Goal: Information Seeking & Learning: Learn about a topic

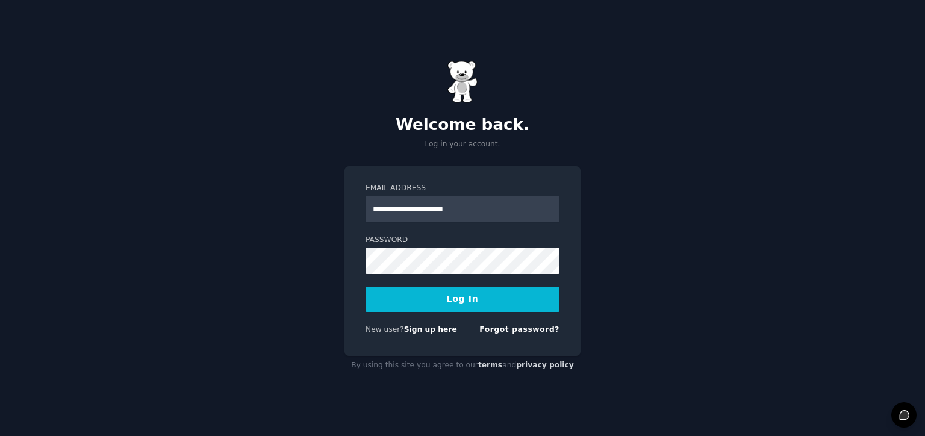
type input "**********"
click at [366, 287] on button "Log In" at bounding box center [463, 299] width 194 height 25
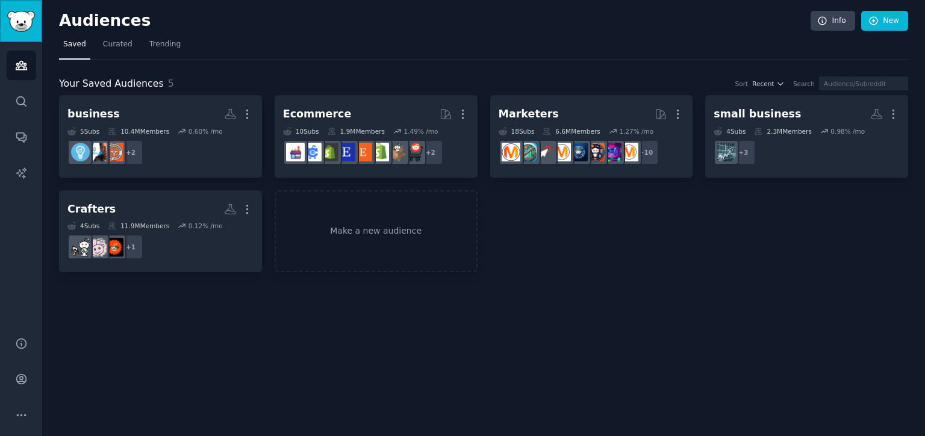
click at [30, 29] on img "Sidebar" at bounding box center [21, 21] width 28 height 21
click at [23, 388] on link "Account" at bounding box center [22, 379] width 30 height 30
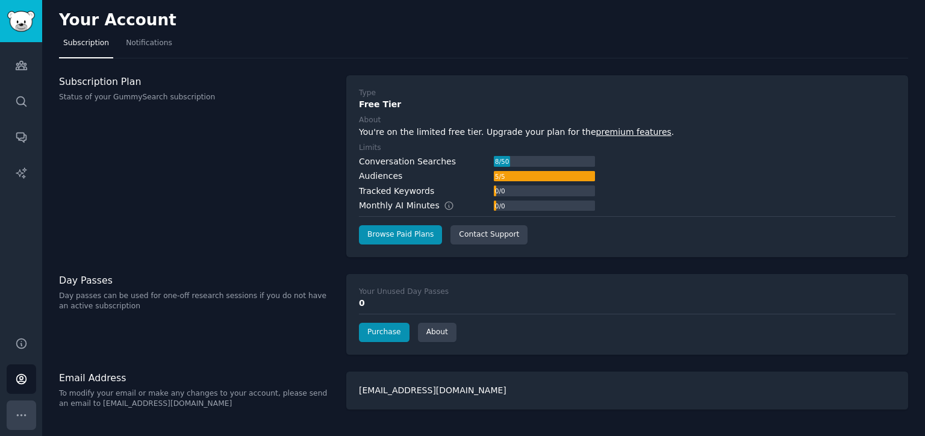
click at [28, 413] on button "More" at bounding box center [22, 415] width 30 height 30
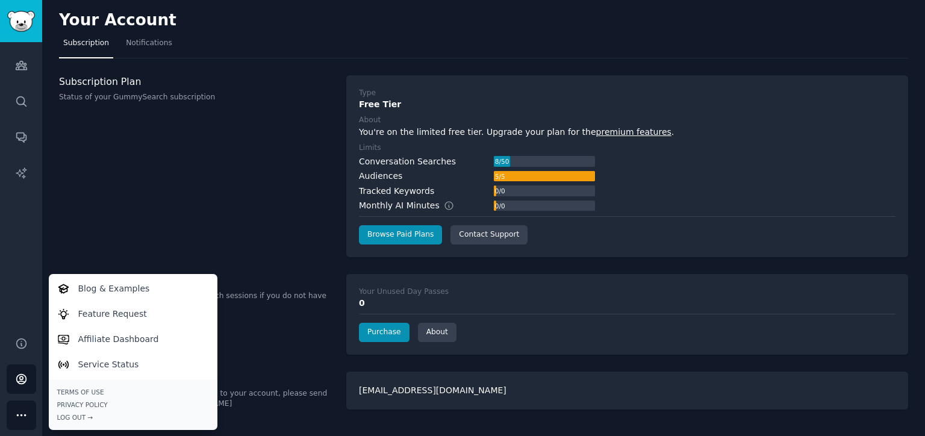
click at [22, 273] on div "Audiences Search Conversations AI Reports" at bounding box center [21, 182] width 42 height 280
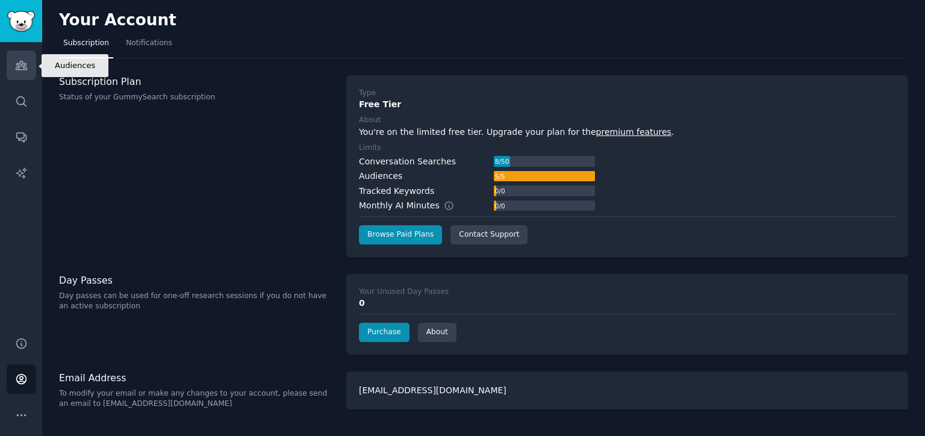
click at [34, 70] on link "Audiences" at bounding box center [22, 66] width 30 height 30
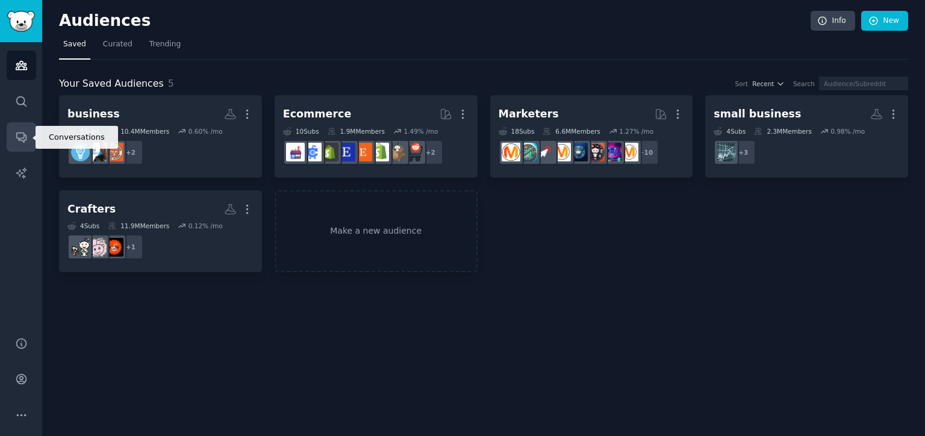
click at [26, 140] on icon "Sidebar" at bounding box center [21, 137] width 13 height 13
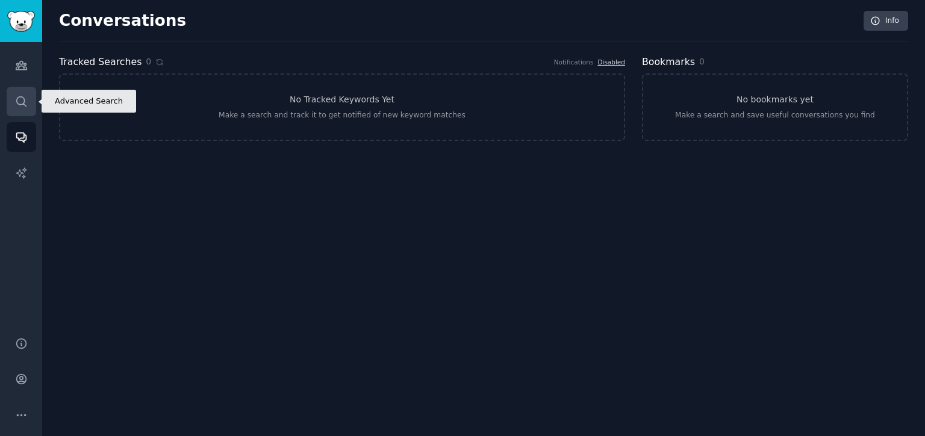
click at [28, 98] on link "Search" at bounding box center [22, 102] width 30 height 30
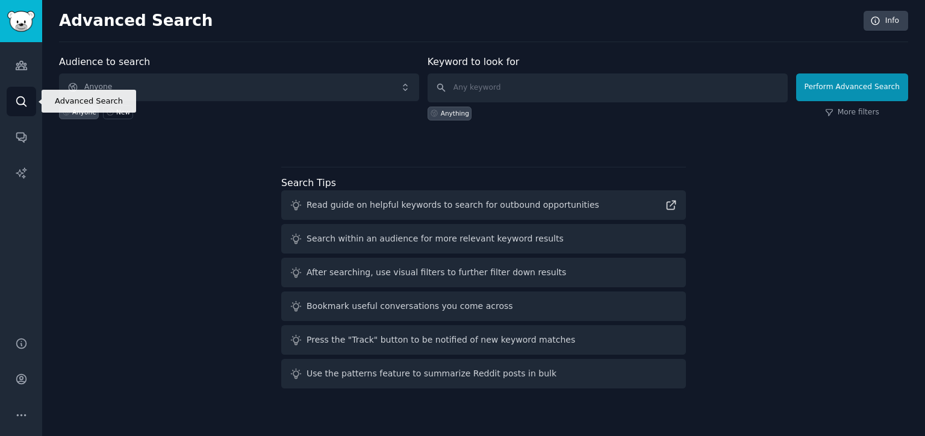
click at [28, 98] on link "Search" at bounding box center [22, 102] width 30 height 30
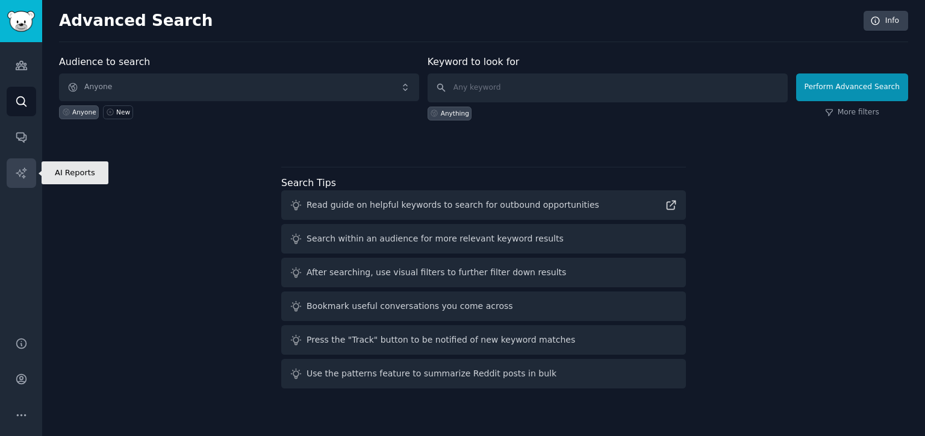
click at [25, 176] on icon "Sidebar" at bounding box center [21, 173] width 13 height 13
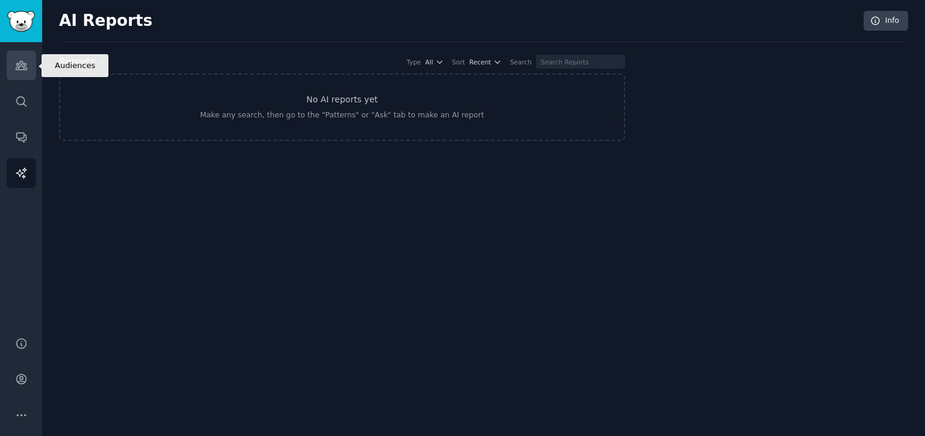
click at [26, 70] on icon "Sidebar" at bounding box center [21, 65] width 11 height 8
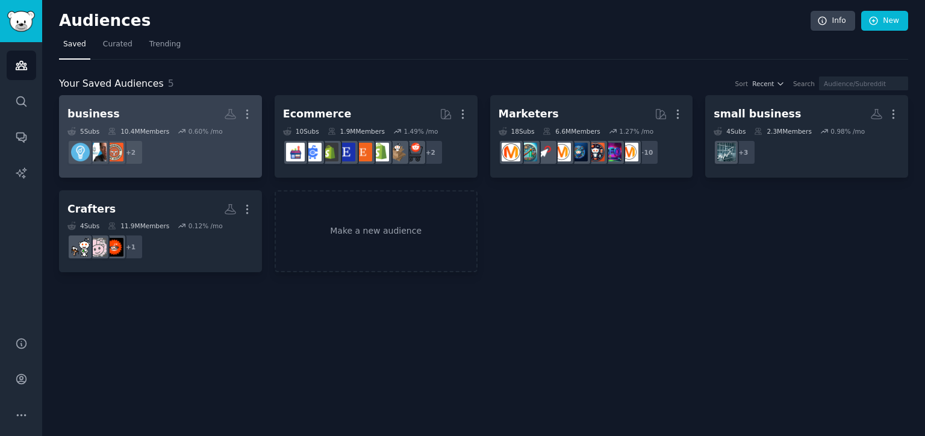
click at [212, 138] on dd "+ 2" at bounding box center [160, 153] width 186 height 34
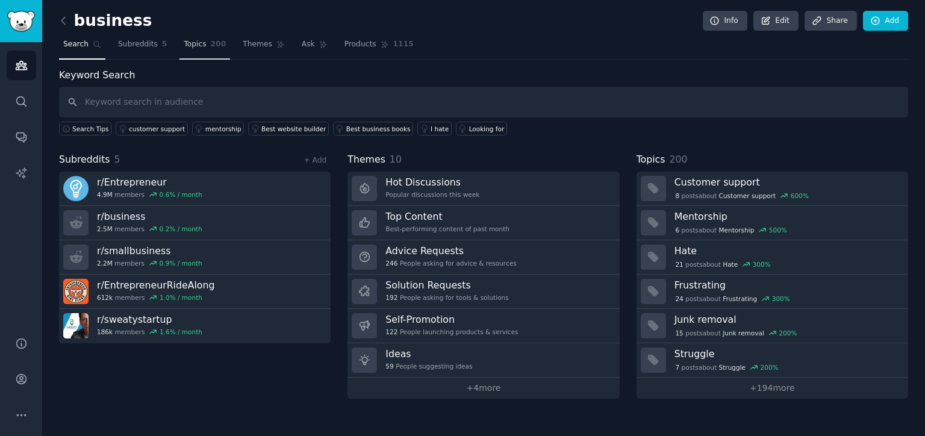
click at [195, 45] on span "Topics" at bounding box center [195, 44] width 22 height 11
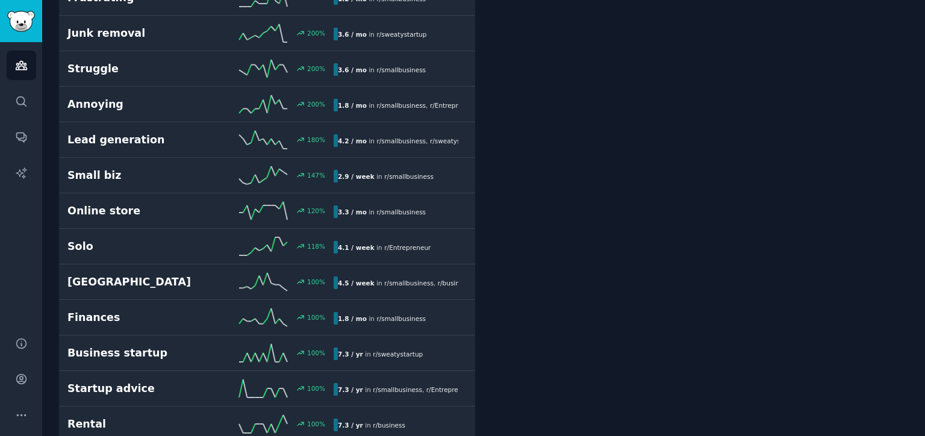
scroll to position [248, 0]
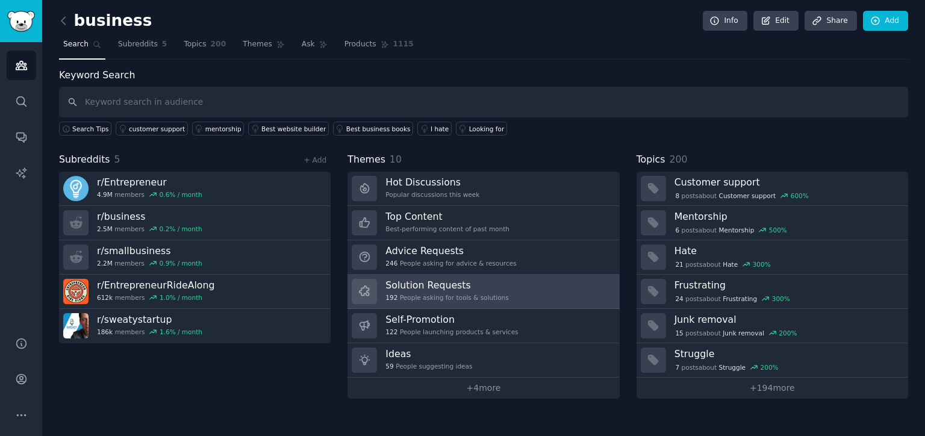
click at [512, 287] on link "Solution Requests 192 People asking for tools & solutions" at bounding box center [483, 292] width 272 height 34
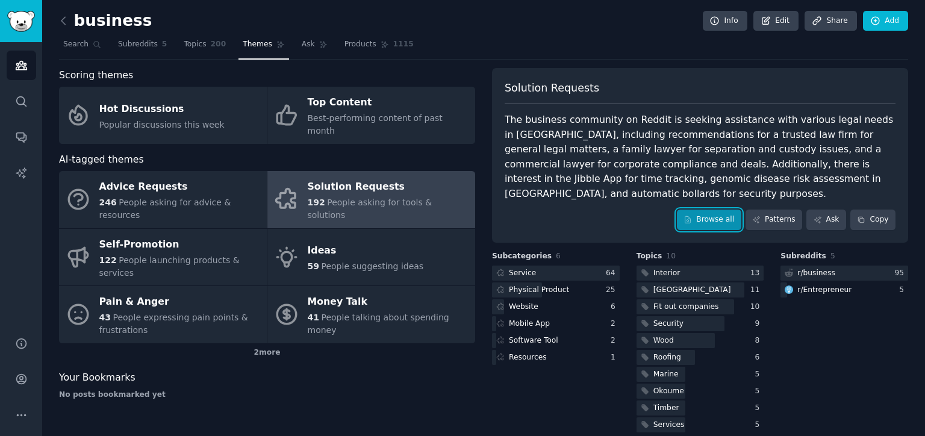
click at [719, 210] on link "Browse all" at bounding box center [709, 220] width 64 height 20
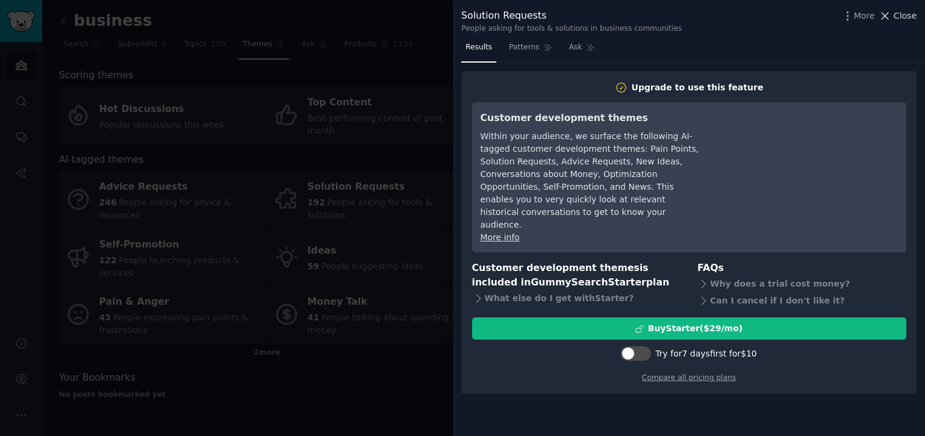
click at [891, 11] on icon at bounding box center [885, 16] width 13 height 13
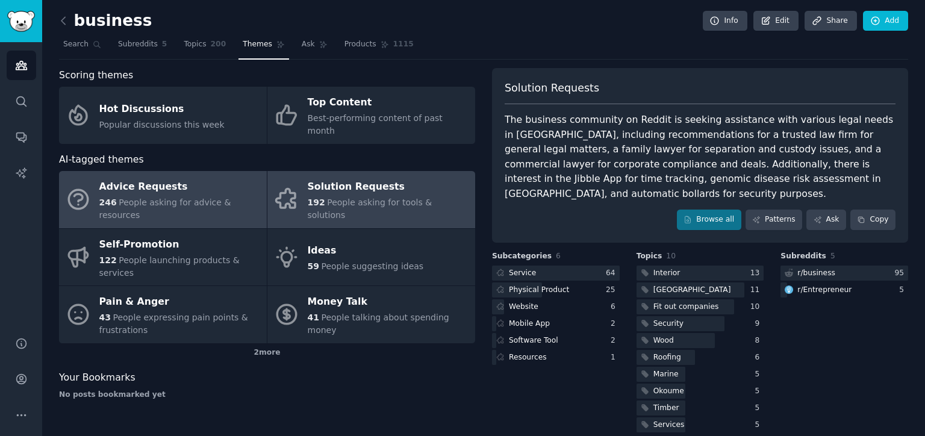
click at [226, 178] on div "Advice Requests" at bounding box center [179, 187] width 161 height 19
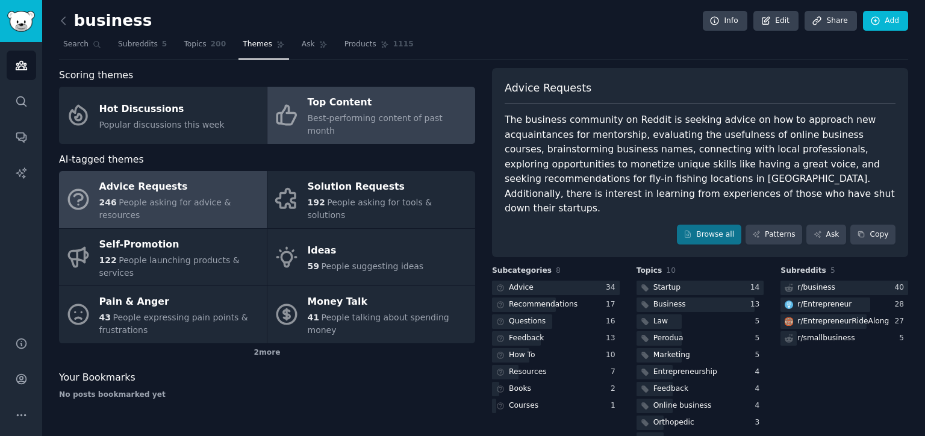
click at [403, 99] on div "Top Content" at bounding box center [388, 102] width 161 height 19
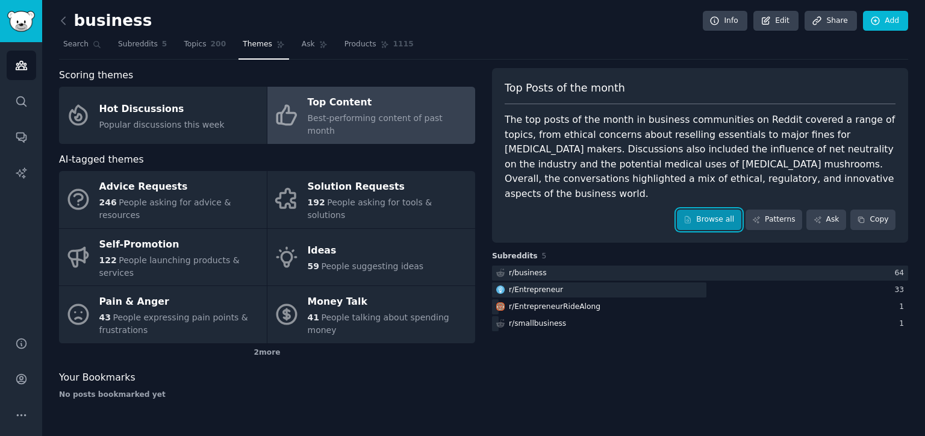
click at [721, 210] on link "Browse all" at bounding box center [709, 220] width 64 height 20
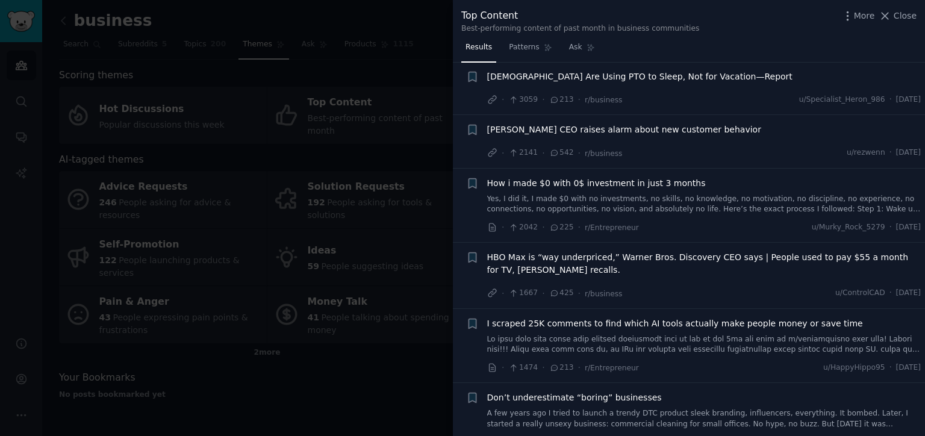
scroll to position [98, 0]
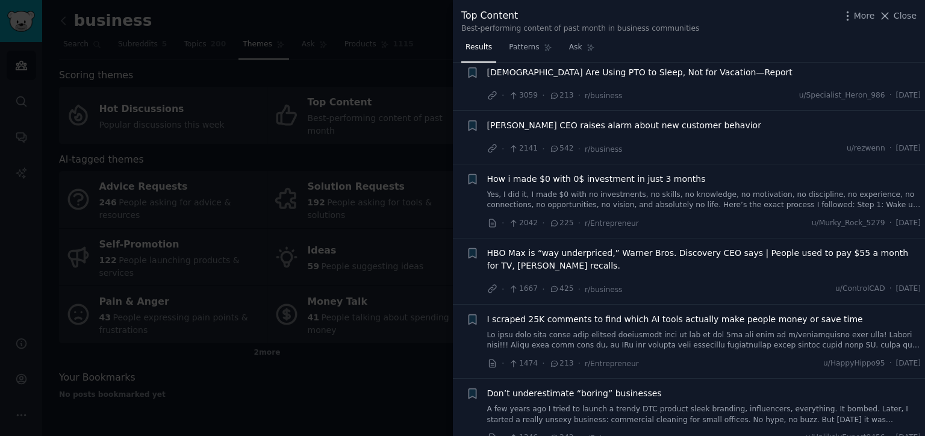
click at [652, 335] on link at bounding box center [704, 340] width 434 height 21
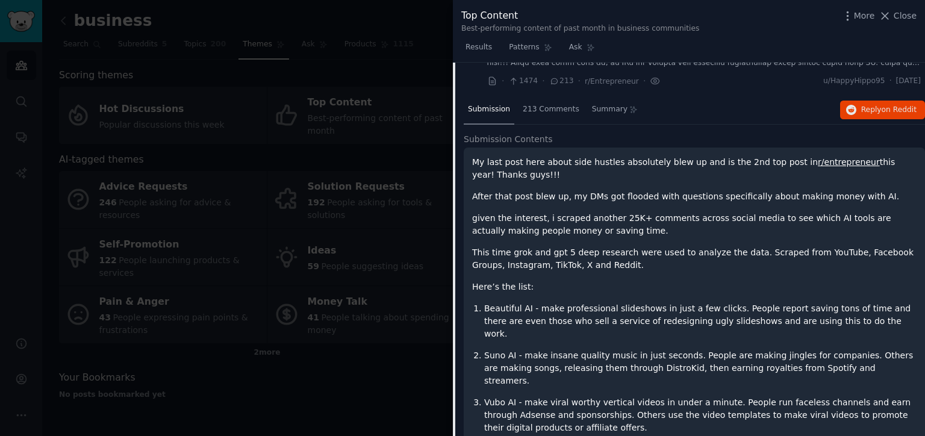
scroll to position [381, 0]
click at [652, 349] on p "Suno AI - make insane quality music in just seconds. People are making jingles …" at bounding box center [700, 368] width 432 height 38
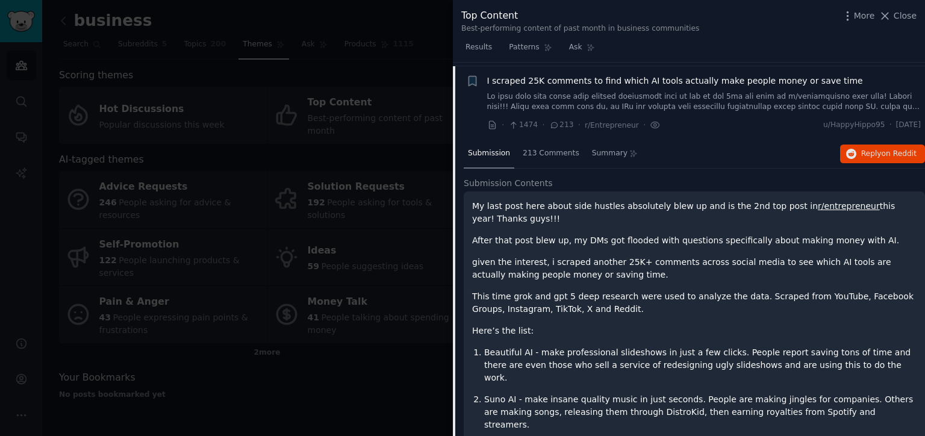
scroll to position [335, 0]
click at [885, 156] on span "on Reddit" at bounding box center [899, 155] width 35 height 8
